Goal: Book appointment/travel/reservation

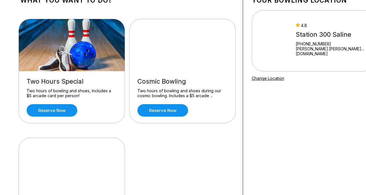
scroll to position [12, 0]
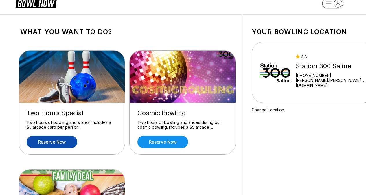
click at [56, 144] on link "Reserve now" at bounding box center [52, 142] width 51 height 12
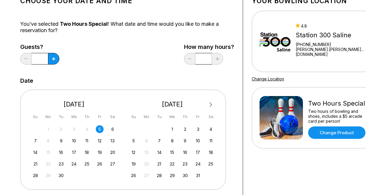
scroll to position [47, 0]
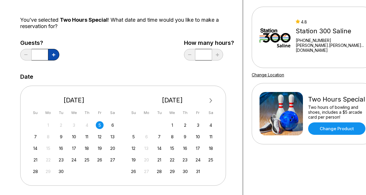
click at [54, 58] on button at bounding box center [53, 55] width 11 height 12
type input "*"
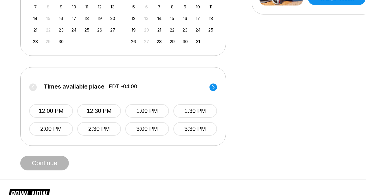
scroll to position [179, 0]
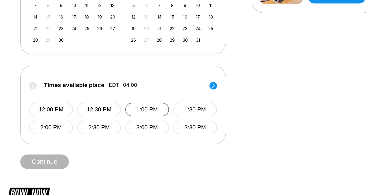
click at [147, 113] on button "1:00 PM" at bounding box center [147, 110] width 44 height 14
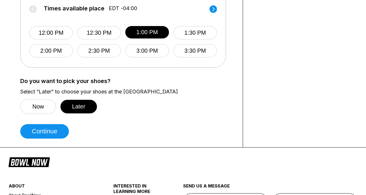
scroll to position [258, 0]
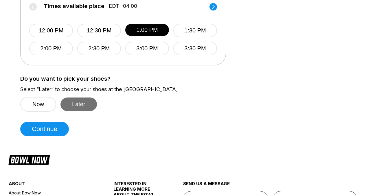
click at [75, 107] on button "Later" at bounding box center [78, 105] width 36 height 14
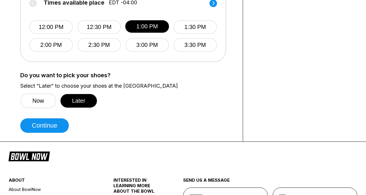
scroll to position [264, 0]
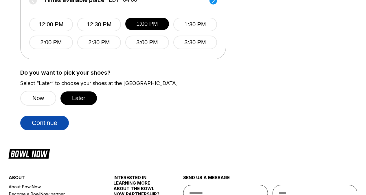
click at [61, 127] on button "Continue" at bounding box center [44, 123] width 49 height 14
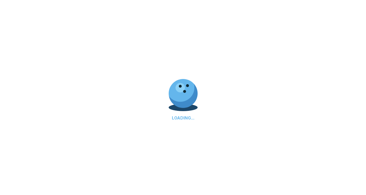
select select "**"
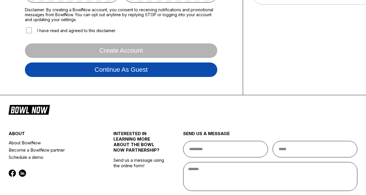
click at [136, 72] on button "Continue as guest" at bounding box center [121, 70] width 192 height 14
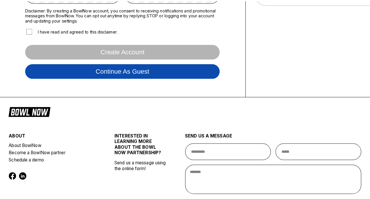
scroll to position [108, 0]
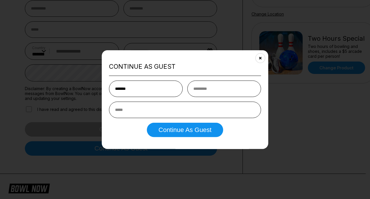
type input "*******"
type input "******"
type input "**********"
click at [170, 138] on div "**********" at bounding box center [185, 99] width 167 height 99
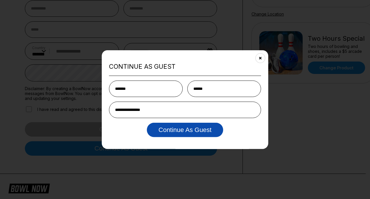
click at [169, 134] on button "Continue as Guest" at bounding box center [185, 130] width 76 height 14
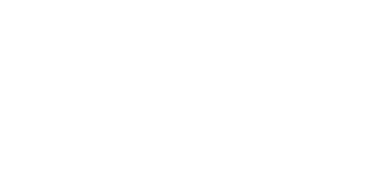
scroll to position [0, 0]
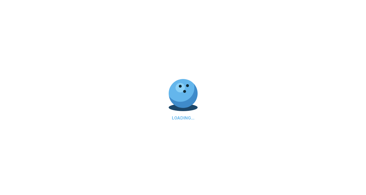
scroll to position [28, 0]
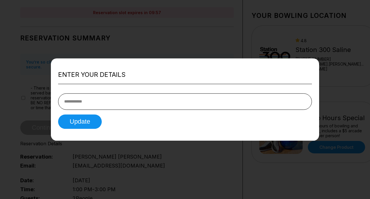
click at [158, 107] on input "tel" at bounding box center [185, 101] width 254 height 16
type input "**********"
click at [86, 126] on button "Update" at bounding box center [80, 122] width 44 height 14
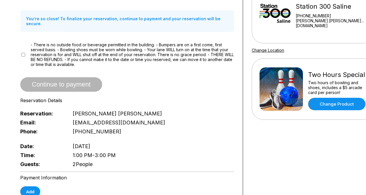
scroll to position [0, 0]
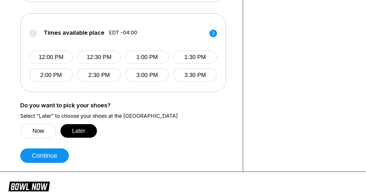
scroll to position [231, 0]
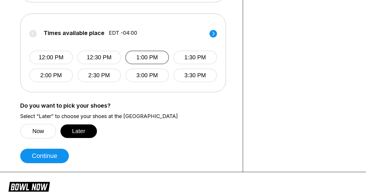
click at [141, 56] on button "1:00 PM" at bounding box center [147, 58] width 44 height 14
click at [52, 132] on button "Now" at bounding box center [38, 131] width 36 height 15
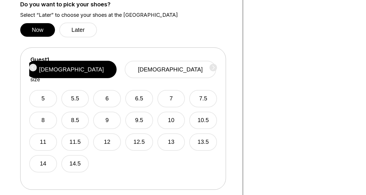
scroll to position [337, 0]
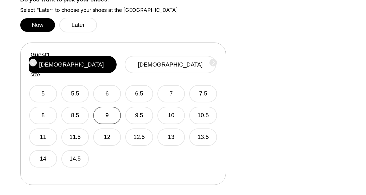
click at [115, 109] on button "9" at bounding box center [107, 115] width 28 height 17
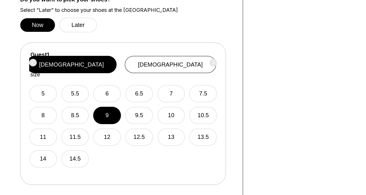
click at [186, 63] on button "[DEMOGRAPHIC_DATA]" at bounding box center [170, 64] width 91 height 17
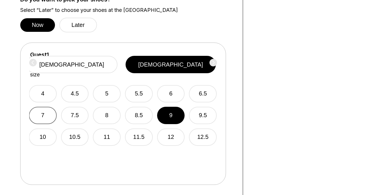
click at [49, 107] on button "7" at bounding box center [43, 115] width 28 height 17
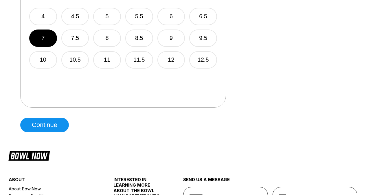
scroll to position [414, 0]
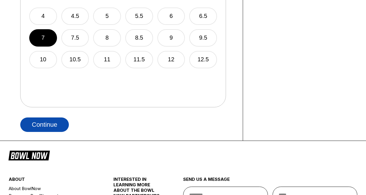
click at [47, 122] on button "Continue" at bounding box center [44, 124] width 49 height 14
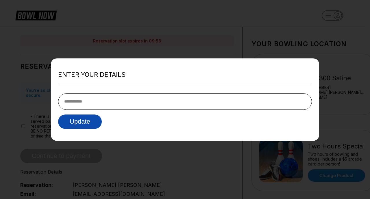
click at [82, 124] on button "Update" at bounding box center [80, 122] width 44 height 14
click at [107, 104] on input "tel" at bounding box center [185, 101] width 254 height 16
type input "**********"
click at [89, 120] on button "Update" at bounding box center [80, 122] width 44 height 14
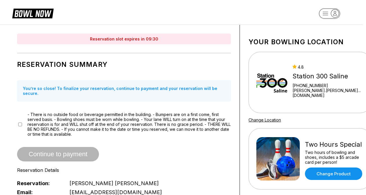
scroll to position [0, 3]
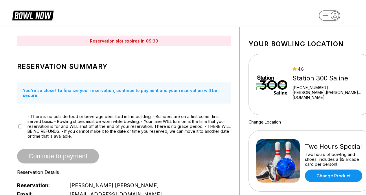
click at [279, 151] on img at bounding box center [277, 160] width 43 height 43
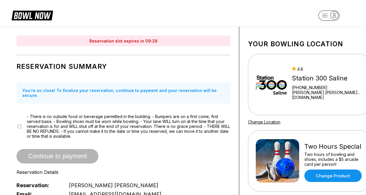
scroll to position [0, 5]
